Goal: Find specific page/section: Find specific page/section

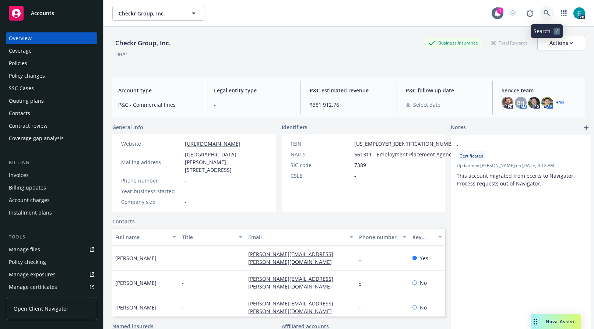
click at [542, 11] on link at bounding box center [547, 13] width 15 height 15
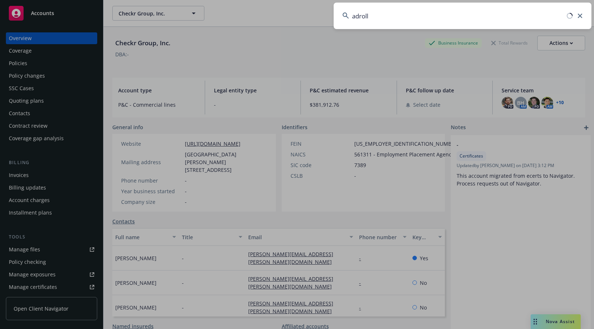
type input "adroll"
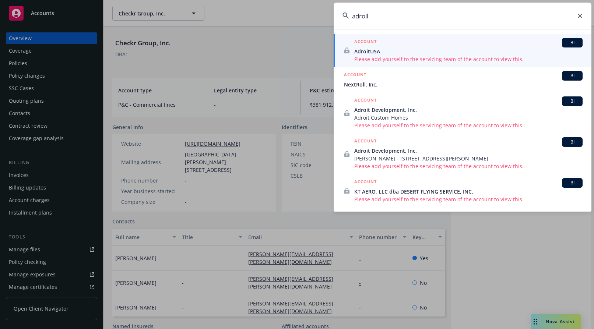
click at [361, 84] on span "NextRoll, Inc." at bounding box center [463, 85] width 239 height 8
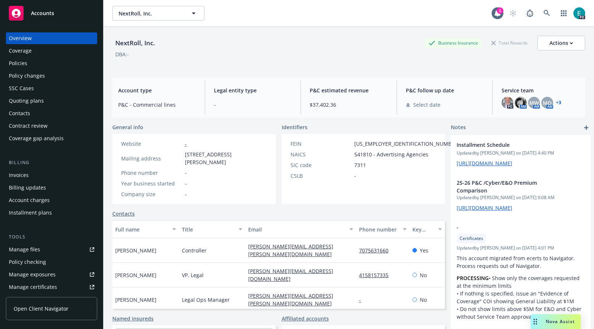
click at [25, 64] on div "Policies" at bounding box center [18, 63] width 18 height 12
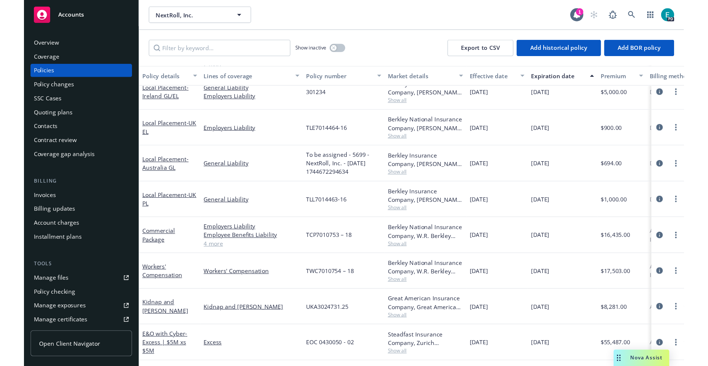
scroll to position [126, 0]
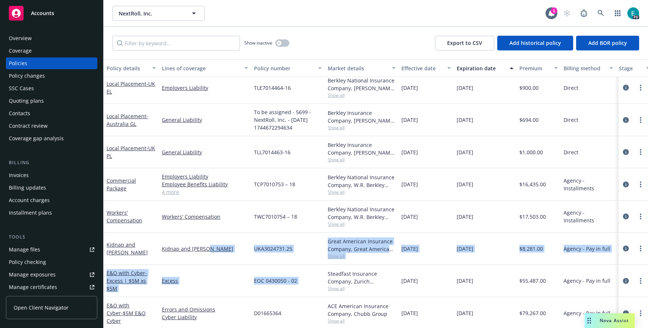
drag, startPoint x: 325, startPoint y: 270, endPoint x: 244, endPoint y: 263, distance: 82.2
click at [244, 263] on div "Local Placement - Ireland GL/EL General Liability Employers Liability 301234 Be…" at bounding box center [459, 172] width 711 height 265
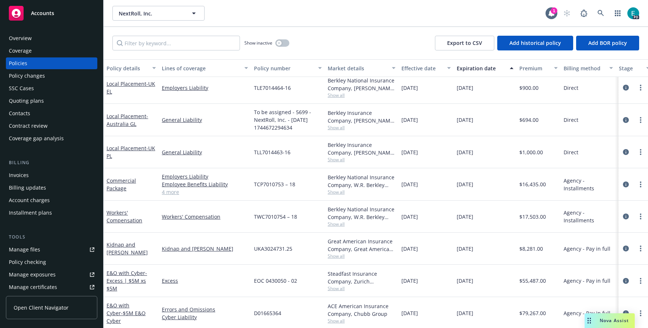
click at [250, 245] on div "Kidnap and Ransom" at bounding box center [205, 249] width 92 height 32
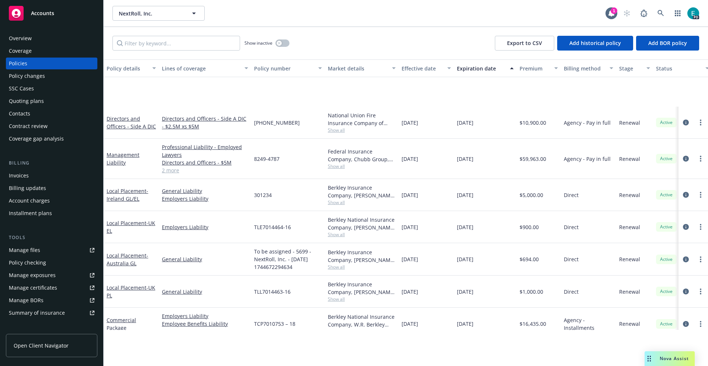
scroll to position [109, 0]
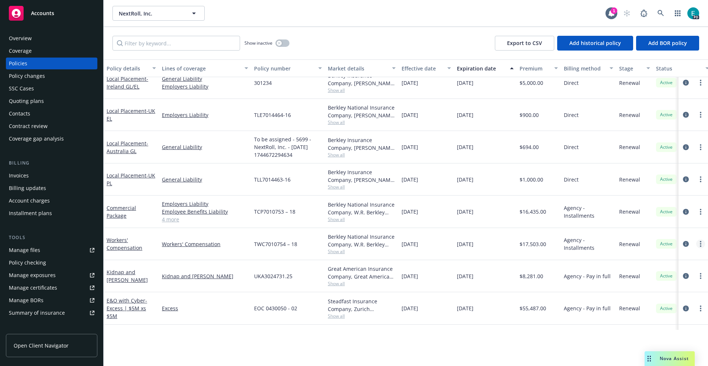
click at [594, 243] on link "more" at bounding box center [700, 243] width 9 height 9
click at [594, 244] on icon "circleInformation" at bounding box center [686, 244] width 6 height 6
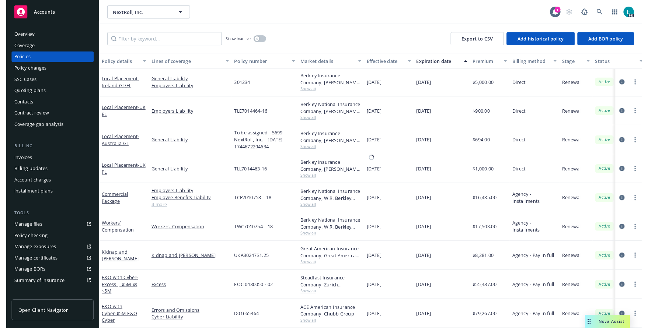
scroll to position [100, 0]
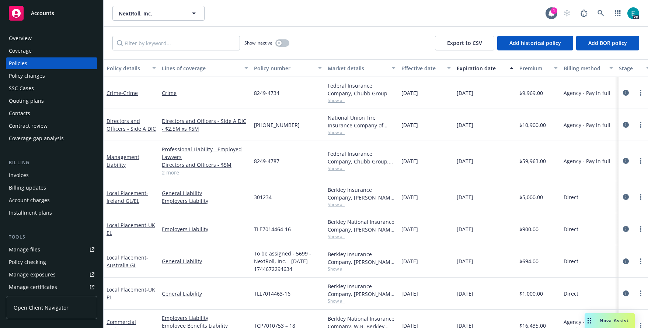
click at [167, 172] on link "2 more" at bounding box center [205, 173] width 86 height 8
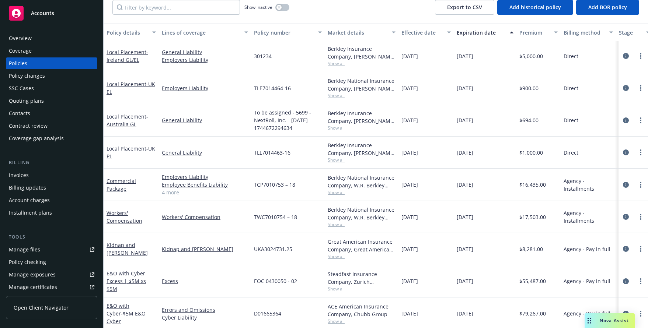
scroll to position [37, 0]
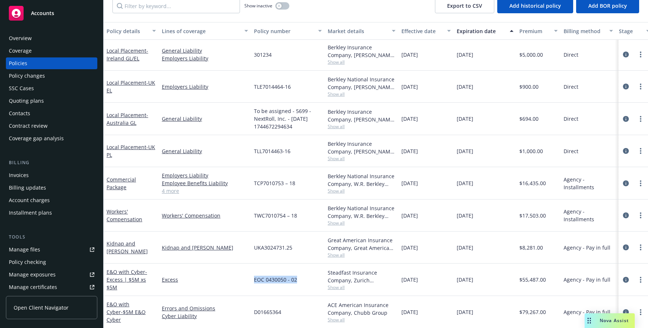
drag, startPoint x: 295, startPoint y: 280, endPoint x: 254, endPoint y: 280, distance: 40.9
click at [254, 280] on span "EOC 0430050 - 02" at bounding box center [275, 280] width 43 height 8
click at [289, 283] on span "EOC 0430050 - 02" at bounding box center [275, 280] width 43 height 8
drag, startPoint x: 296, startPoint y: 281, endPoint x: 255, endPoint y: 278, distance: 41.0
click at [255, 278] on div "EOC 0430050 - 02" at bounding box center [288, 280] width 74 height 32
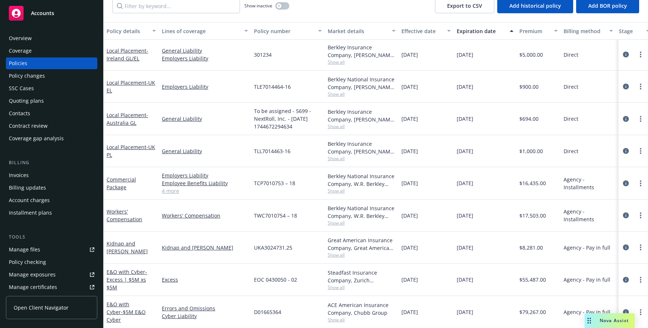
click at [290, 247] on span "UKA3024731.25" at bounding box center [273, 248] width 38 height 8
drag, startPoint x: 291, startPoint y: 247, endPoint x: 253, endPoint y: 245, distance: 38.0
click at [253, 245] on div "UKA3024731.25" at bounding box center [288, 248] width 74 height 32
click at [266, 246] on span "UKA3024731.25" at bounding box center [273, 248] width 38 height 8
drag, startPoint x: 295, startPoint y: 216, endPoint x: 251, endPoint y: 217, distance: 44.2
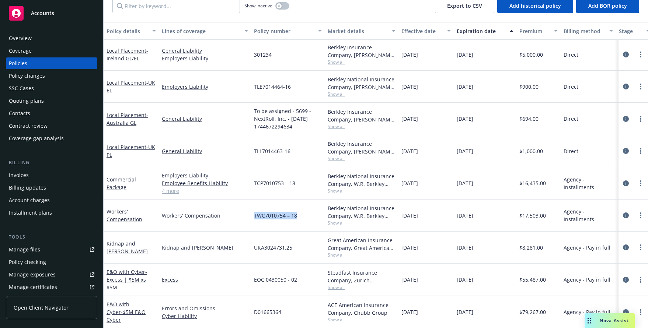
click at [251, 217] on div "TWC7010754 – 18" at bounding box center [288, 216] width 74 height 32
drag, startPoint x: 298, startPoint y: 182, endPoint x: 249, endPoint y: 179, distance: 48.7
click at [253, 181] on div "TCP7010753 – 18" at bounding box center [288, 183] width 74 height 32
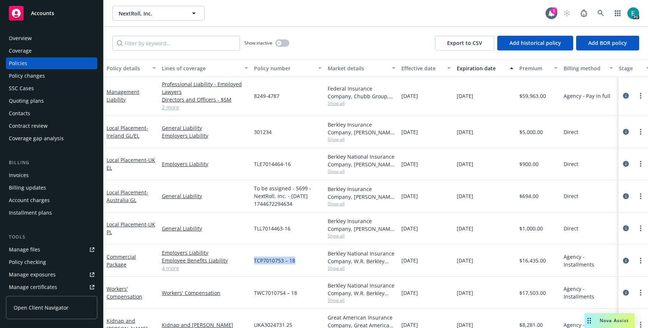
scroll to position [72, 0]
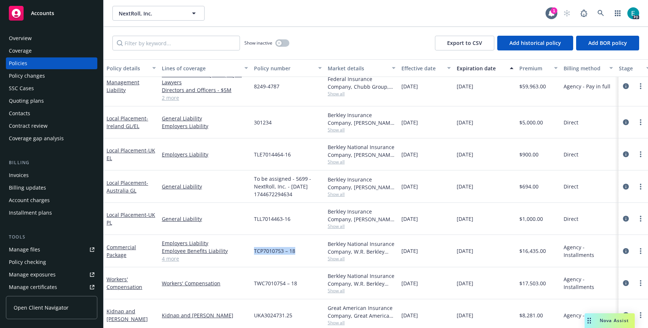
click at [21, 178] on div "Invoices" at bounding box center [19, 176] width 20 height 12
